Goal: Task Accomplishment & Management: Manage account settings

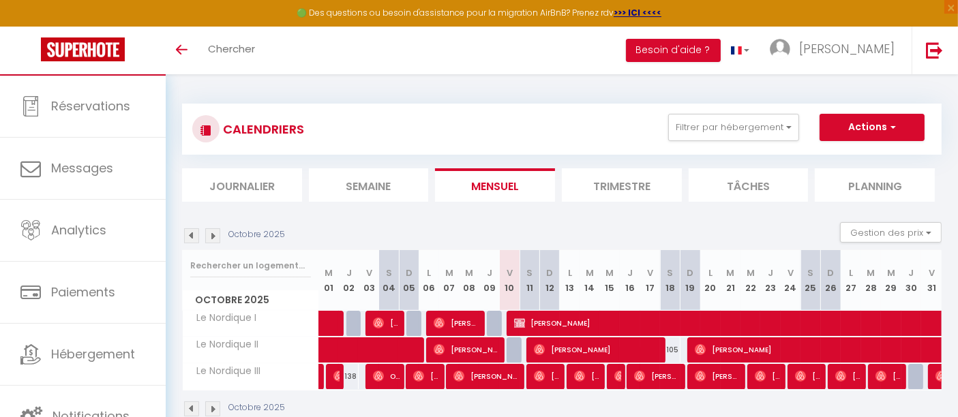
click at [218, 402] on img at bounding box center [212, 409] width 15 height 15
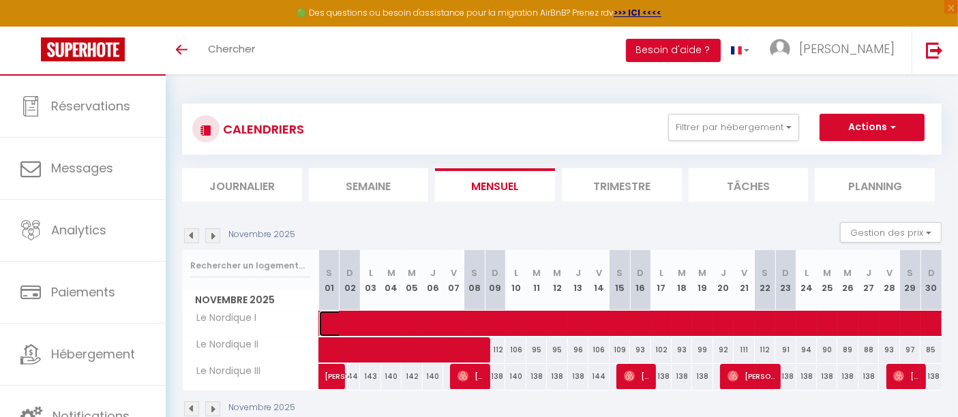
click at [348, 316] on span at bounding box center [944, 324] width 1223 height 26
select select "OK"
select select "0"
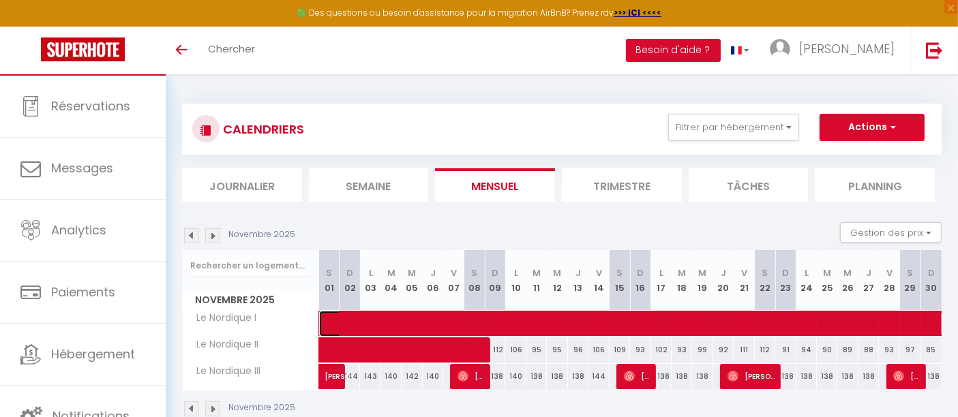
select select "1"
select select
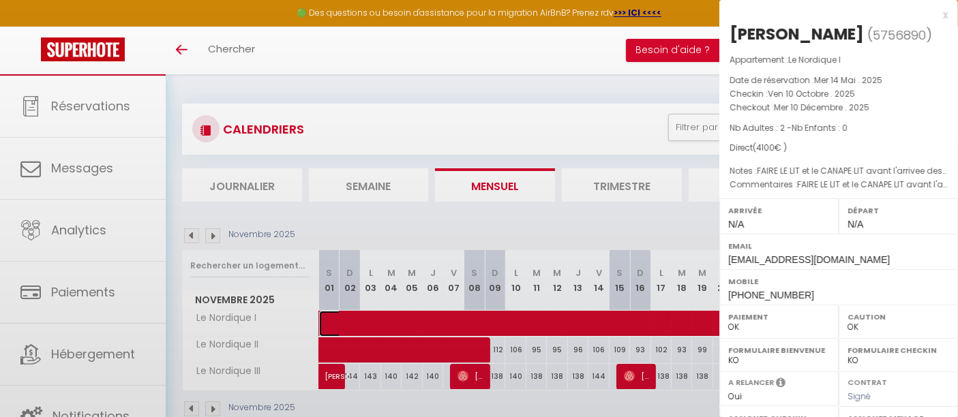
select select "39762"
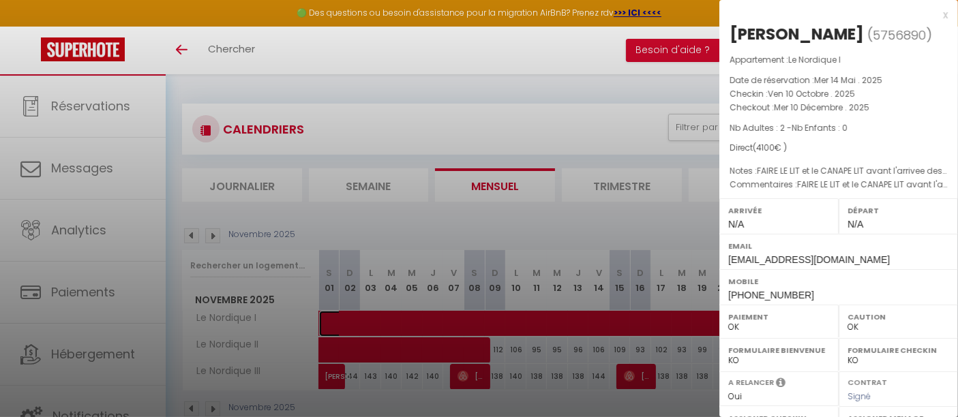
scroll to position [214, 0]
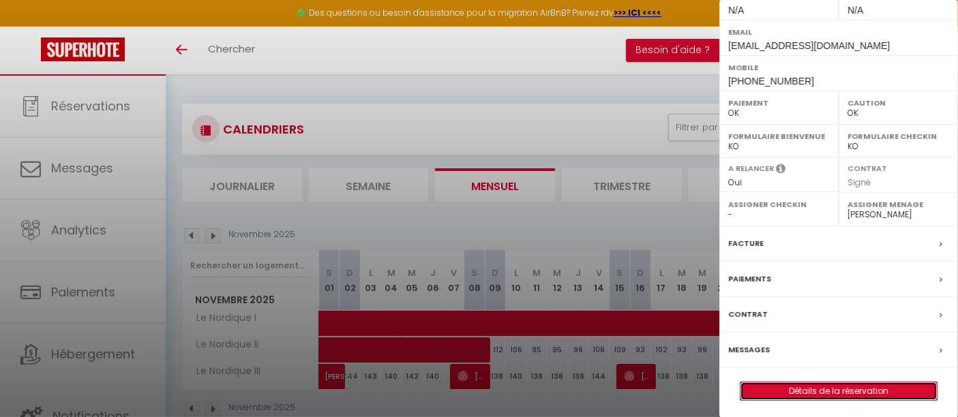
click at [850, 387] on link "Détails de la réservation" at bounding box center [838, 391] width 196 height 18
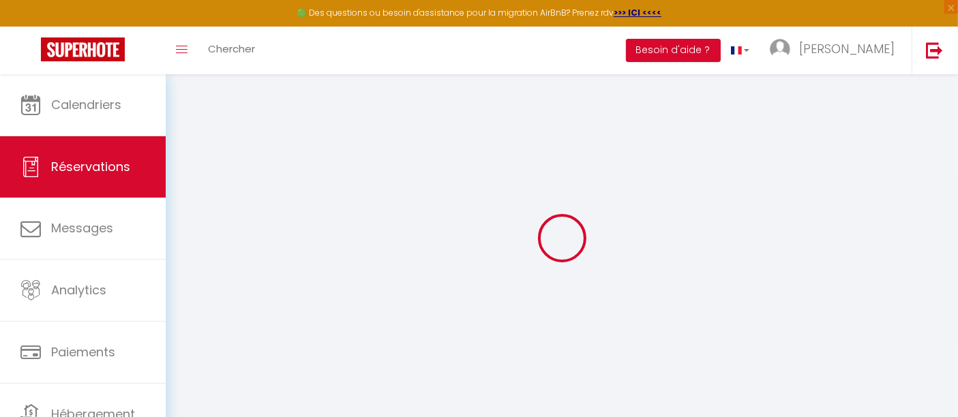
type input "[PERSON_NAME]"
type input "Collet"
type input "[EMAIL_ADDRESS][DOMAIN_NAME]"
type input "[PHONE_NUMBER]"
select select "FR"
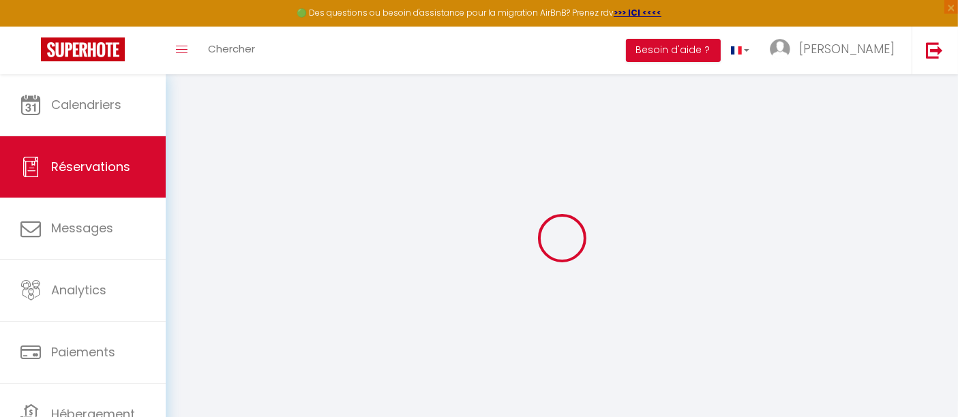
select select "59607"
select select "1"
type input "Ven 10 Octobre 2025"
select select
type input "Mer 10 Décembre 2025"
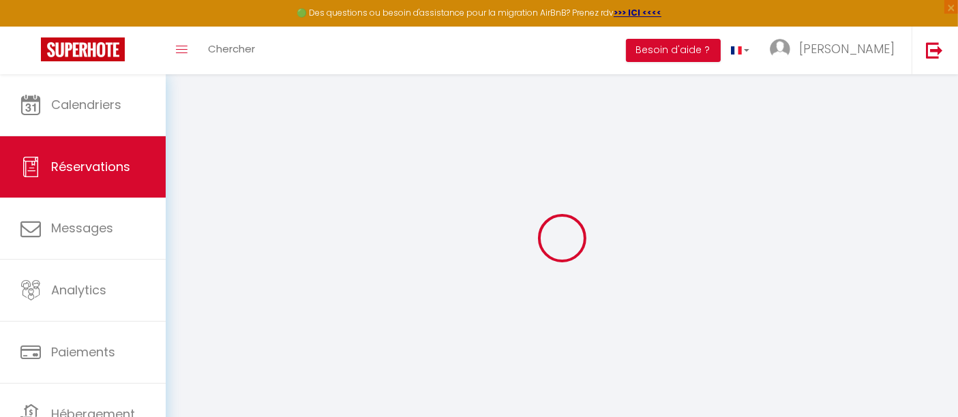
select select
type input "2"
select select "12"
select select "15"
type input "4050"
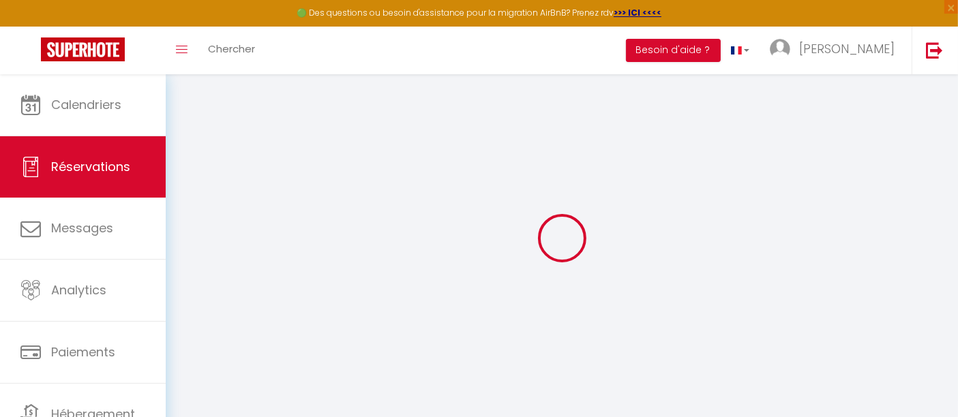
checkbox input "true"
type input "0"
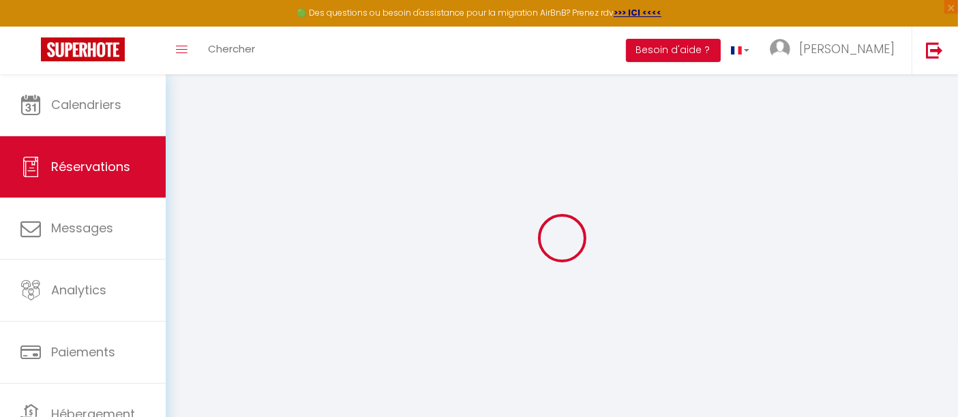
select select
checkbox input "true"
select select
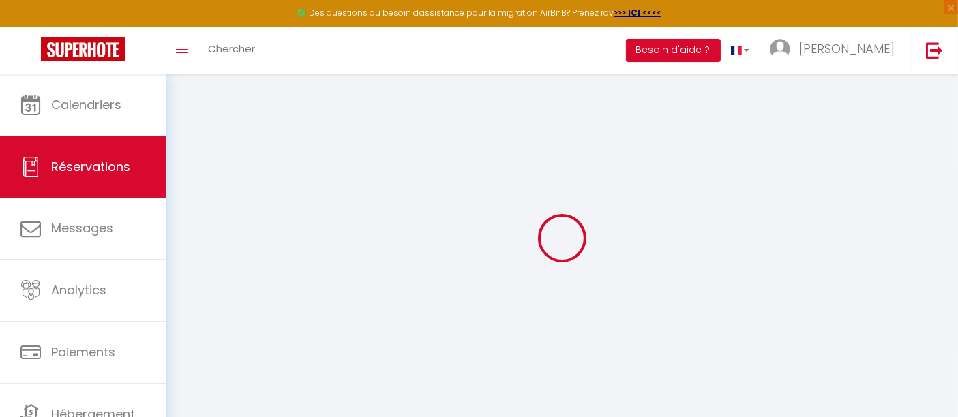
checkbox input "true"
select select
checkbox input "true"
type textarea "FAIRE LE LIT et le CANAPE LIT avant l'arrivee des voyageurs SVP + ajouter du CH…"
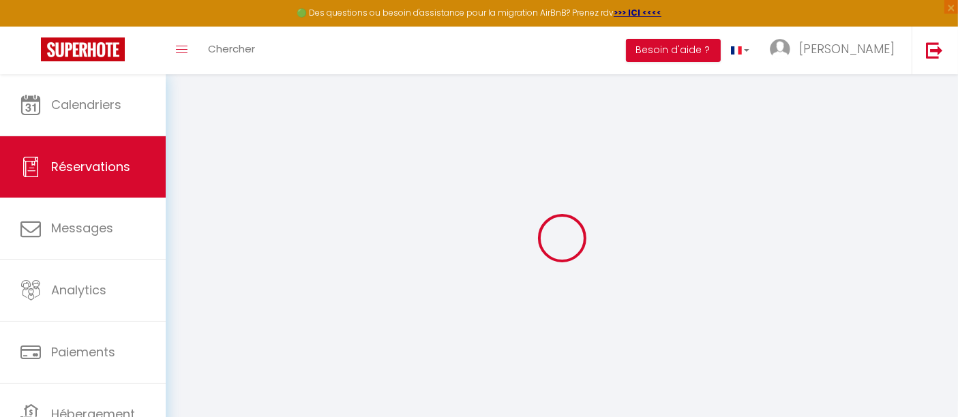
type textarea "FAIRE LE LIT et le CANAPE LIT avant l'arrivee des voyageurs SVP + ajouter du CH…"
select select
checkbox input "true"
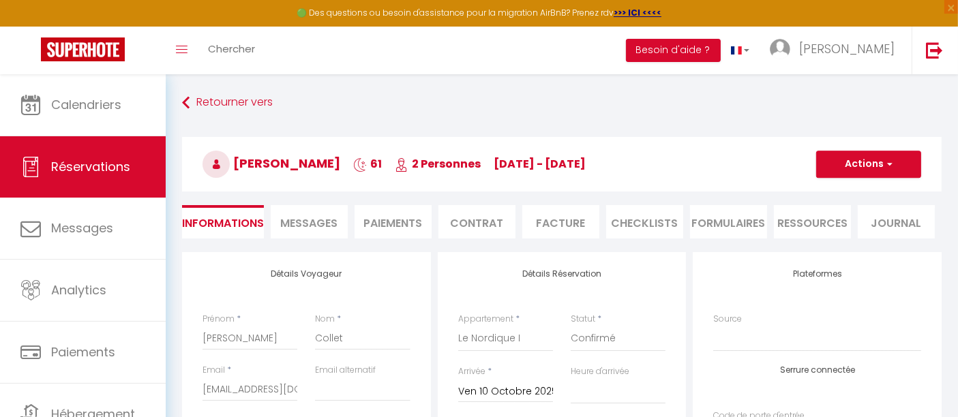
type input "50"
select select
checkbox input "true"
select select
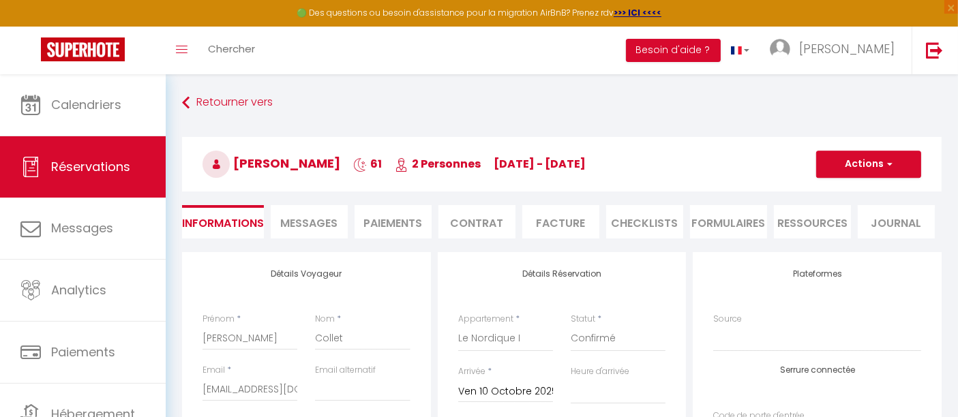
select select
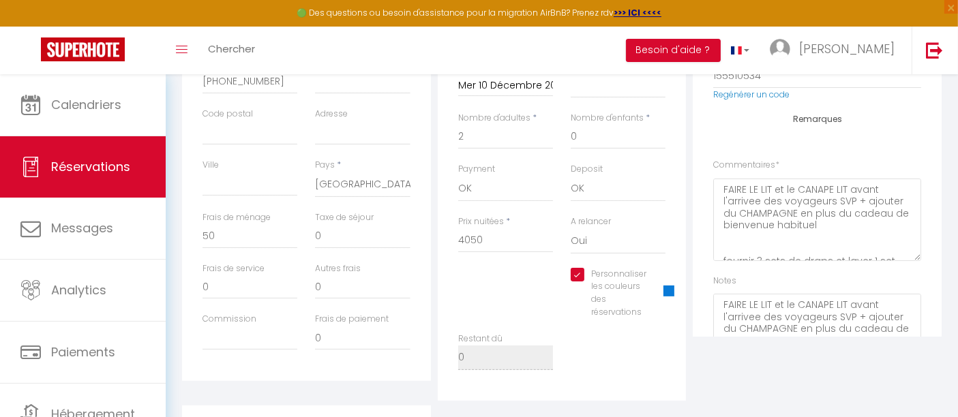
scroll to position [366, 0]
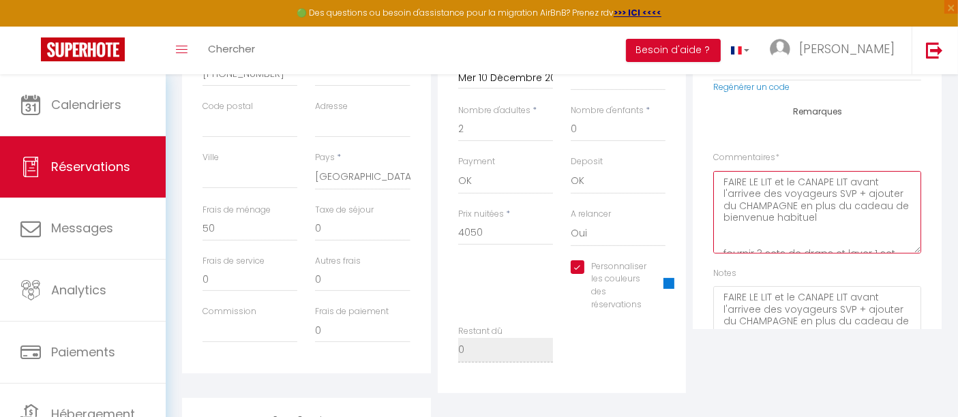
click at [777, 205] on textarea "FAIRE LE LIT et le CANAPE LIT avant l'arrivee des voyageurs SVP + ajouter du CH…" at bounding box center [817, 212] width 208 height 82
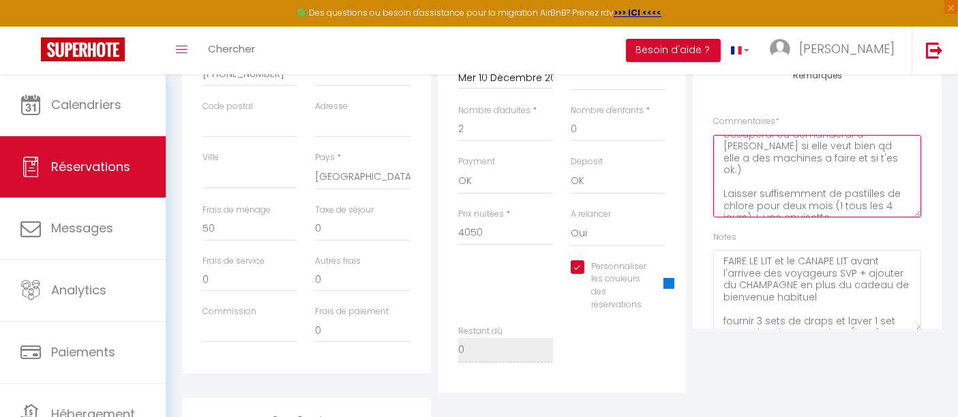
scroll to position [70, 0]
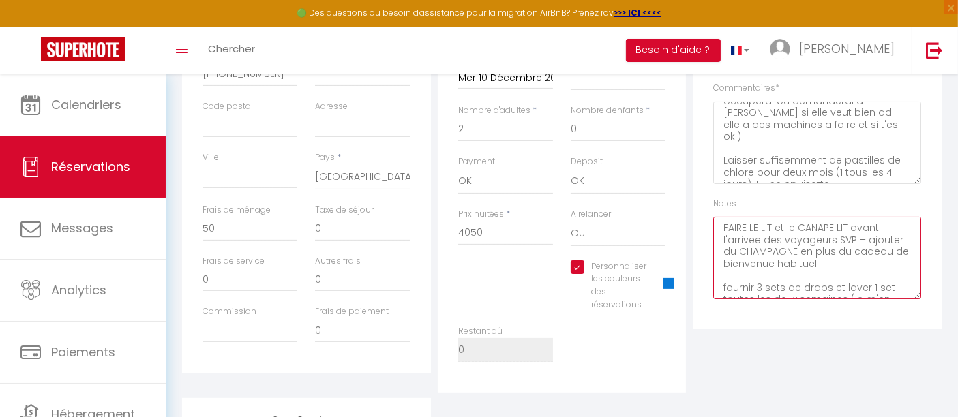
click at [781, 248] on textarea "FAIRE LE LIT et le CANAPE LIT avant l'arrivee des voyageurs SVP + ajouter du CH…" at bounding box center [817, 258] width 208 height 82
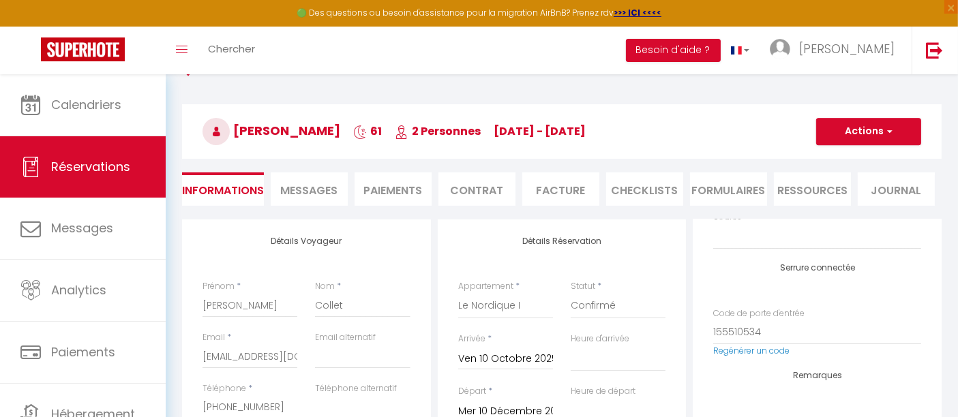
scroll to position [29, 0]
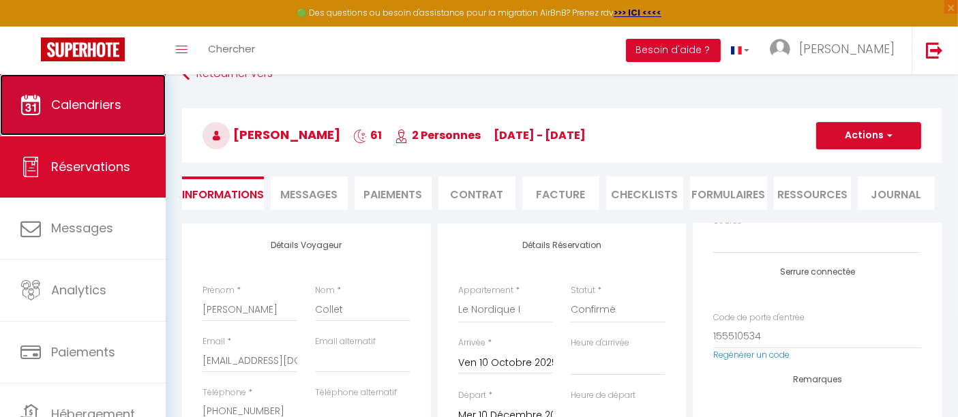
click at [112, 102] on span "Calendriers" at bounding box center [86, 104] width 70 height 17
